Goal: Contribute content

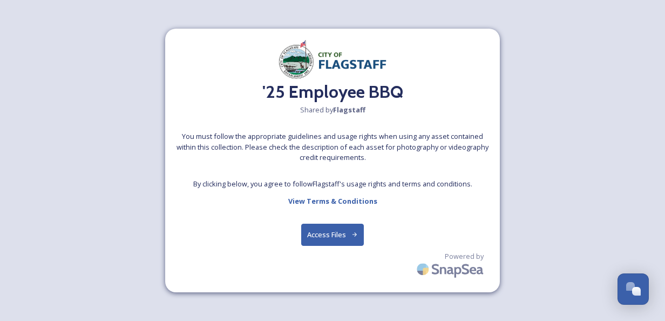
click at [354, 237] on icon at bounding box center [355, 234] width 7 height 7
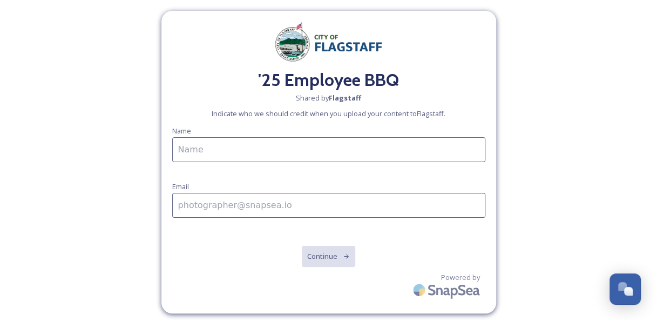
click at [355, 156] on input at bounding box center [328, 149] width 313 height 25
type input "[PERSON_NAME]"
click at [332, 202] on input at bounding box center [328, 205] width 313 height 25
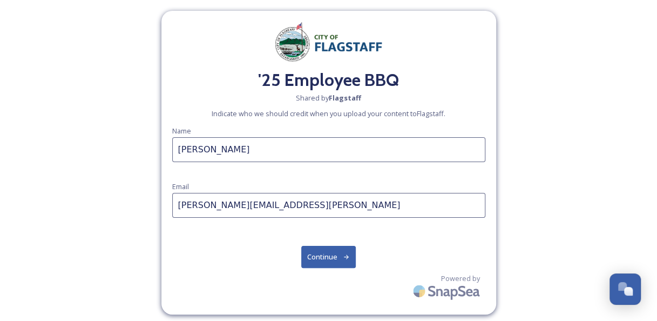
type input "[PERSON_NAME][EMAIL_ADDRESS][PERSON_NAME][DOMAIN_NAME]"
click at [314, 252] on button "Continue" at bounding box center [328, 257] width 55 height 22
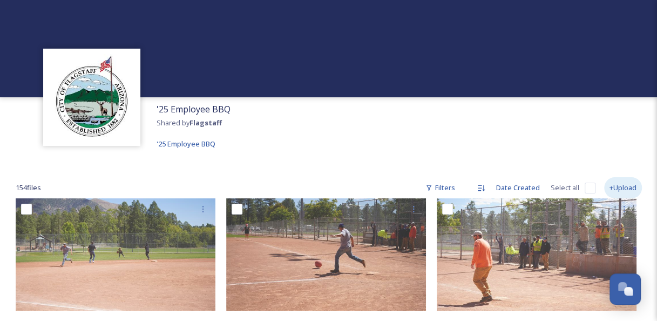
click at [629, 187] on div "+Upload" at bounding box center [623, 187] width 38 height 21
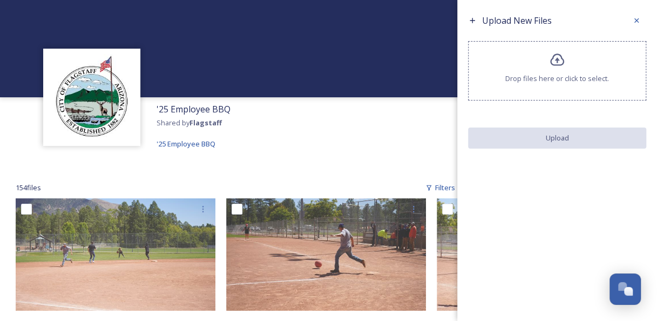
click at [563, 65] on icon at bounding box center [558, 60] width 16 height 16
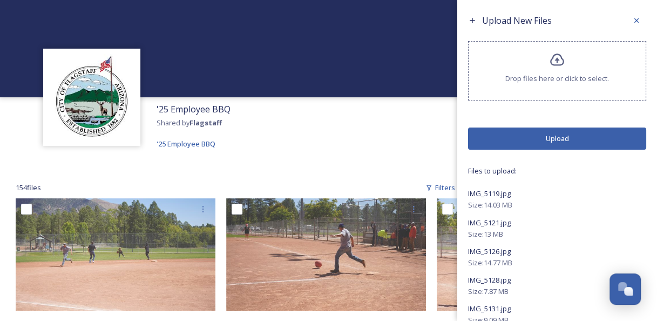
click at [592, 136] on button "Upload" at bounding box center [557, 138] width 178 height 22
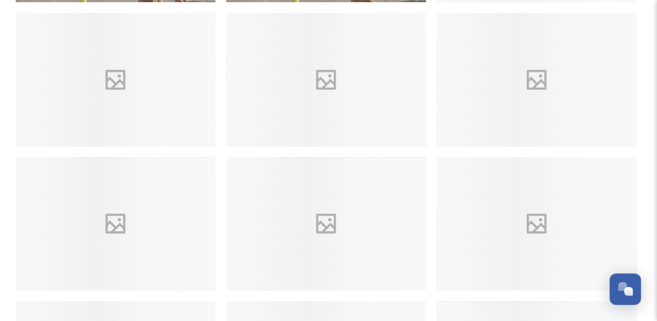
scroll to position [432, 0]
